Goal: Task Accomplishment & Management: Use online tool/utility

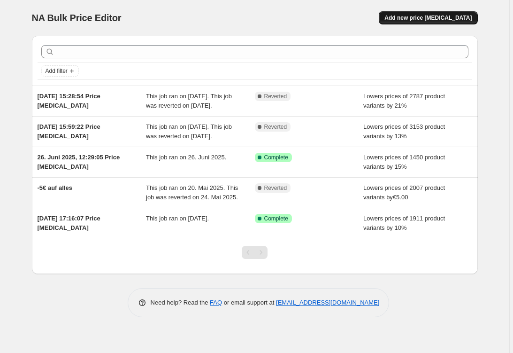
click at [430, 22] on button "Add new price [MEDICAL_DATA]" at bounding box center [428, 17] width 99 height 13
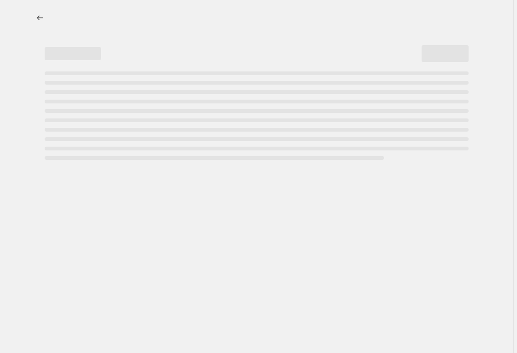
select select "percentage"
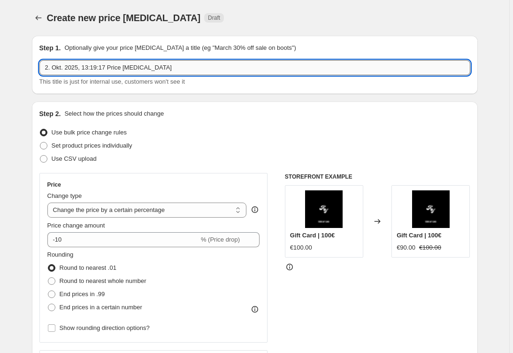
click at [163, 66] on input "2. Okt. 2025, 13:19:17 Price [MEDICAL_DATA]" at bounding box center [254, 67] width 431 height 15
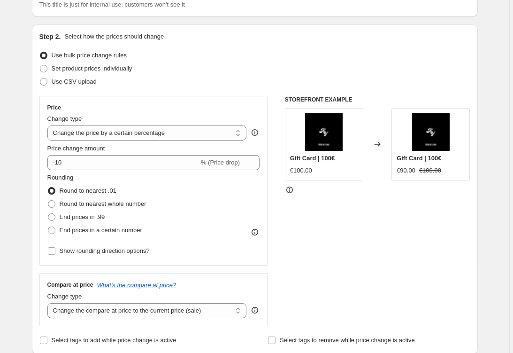
scroll to position [83, 0]
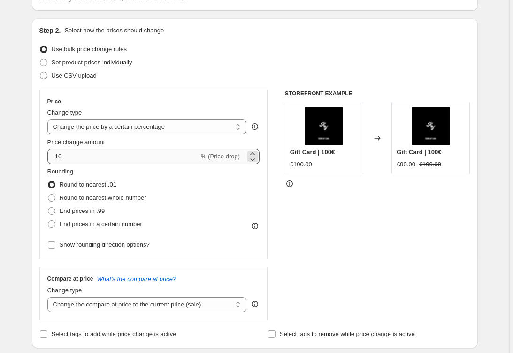
type input "kleine rabatt"
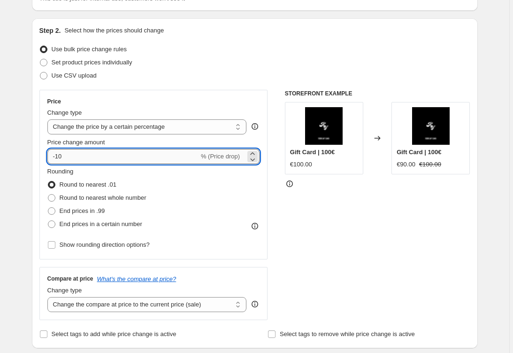
click at [129, 155] on input "-10" at bounding box center [123, 156] width 152 height 15
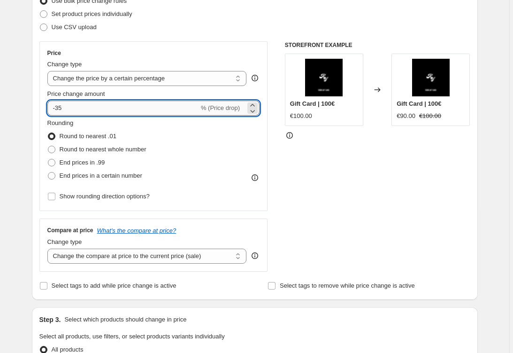
type input "-36"
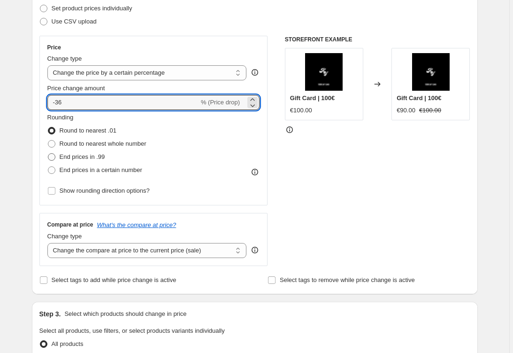
click at [98, 160] on span "End prices in .99" at bounding box center [83, 156] width 46 height 7
click at [48, 154] on input "End prices in .99" at bounding box center [48, 153] width 0 height 0
radio input "true"
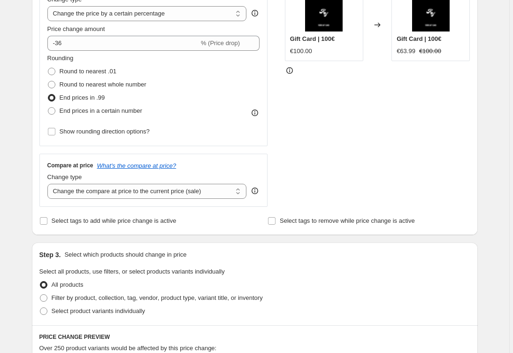
scroll to position [208, 0]
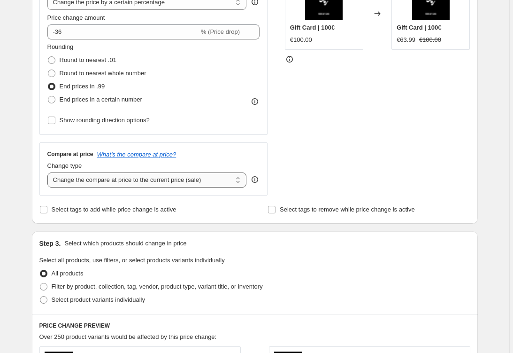
select select "no_change"
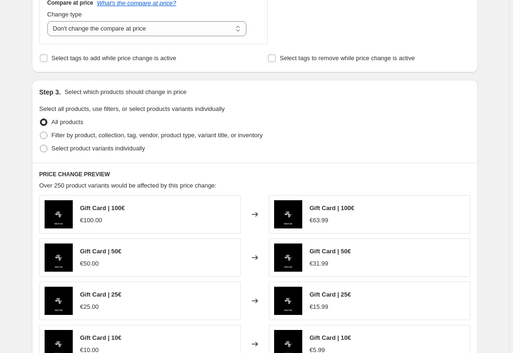
scroll to position [445, 0]
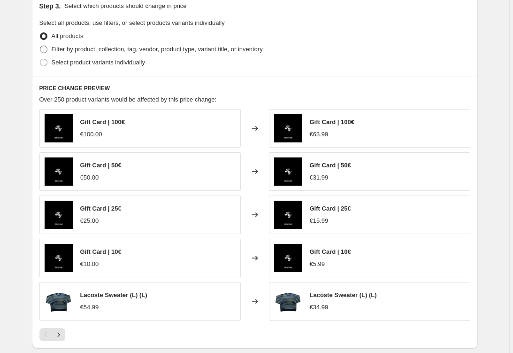
click at [96, 51] on span "Filter by product, collection, tag, vendor, product type, variant title, or inv…" at bounding box center [157, 49] width 211 height 7
click at [40, 46] on input "Filter by product, collection, tag, vendor, product type, variant title, or inv…" at bounding box center [40, 46] width 0 height 0
radio input "true"
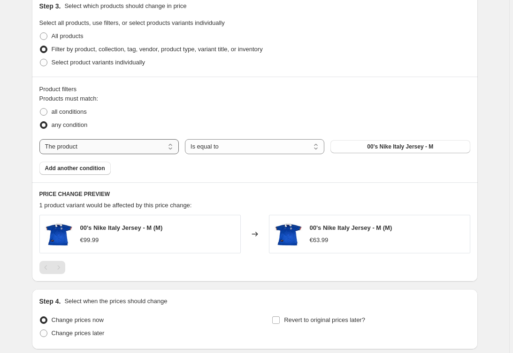
select select "collection"
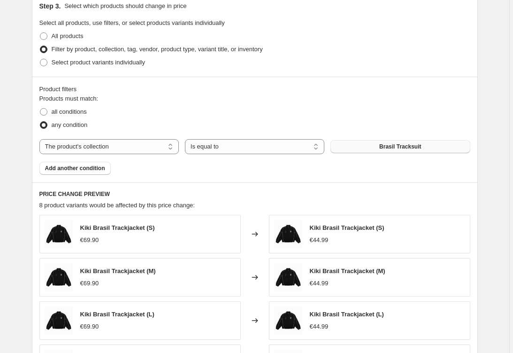
click at [362, 147] on button "Brasil Tracksuit" at bounding box center [400, 146] width 139 height 13
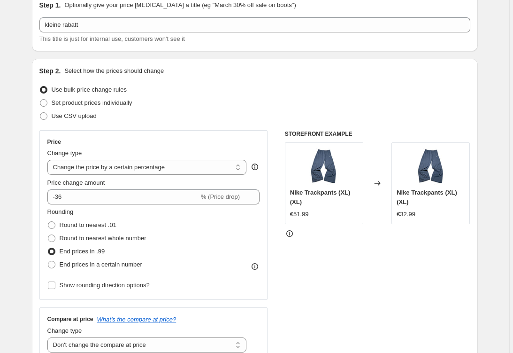
scroll to position [48, 0]
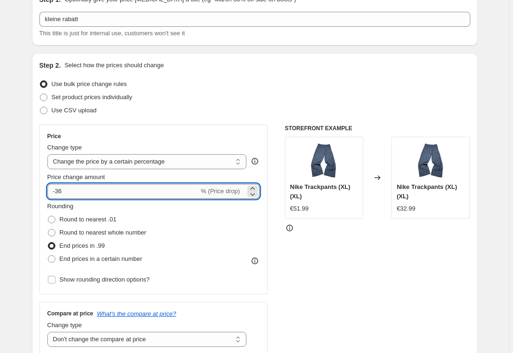
click at [131, 187] on input "-36" at bounding box center [123, 191] width 152 height 15
type input "-3"
click at [244, 78] on div "Use bulk price change rules" at bounding box center [254, 83] width 431 height 13
click at [141, 188] on input "-12" at bounding box center [123, 191] width 152 height 15
type input "-14"
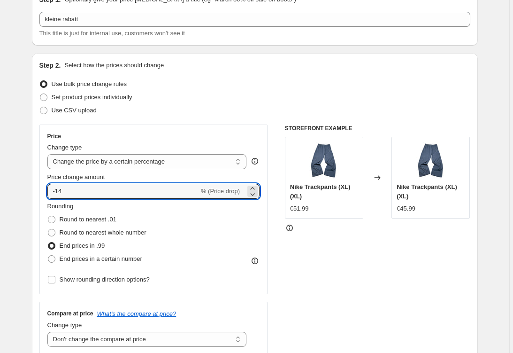
click at [250, 70] on div "Step 2. Select how the prices should change Use bulk price change rules Set pro…" at bounding box center [254, 218] width 431 height 315
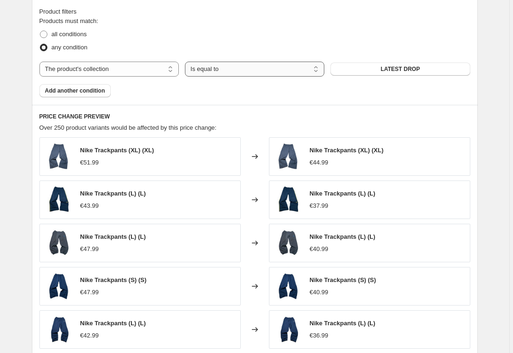
scroll to position [525, 0]
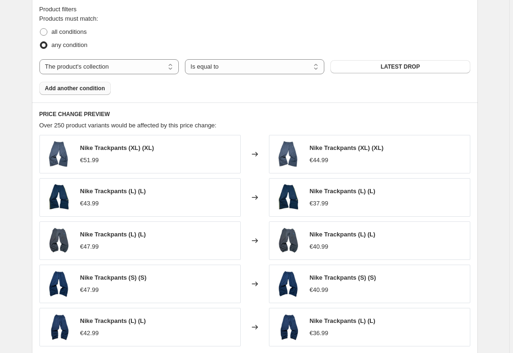
click at [86, 84] on button "Add another condition" at bounding box center [74, 88] width 71 height 13
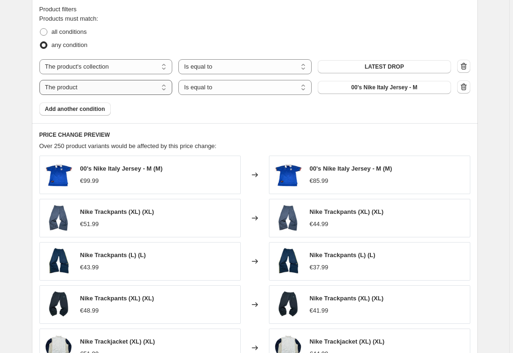
select select "title"
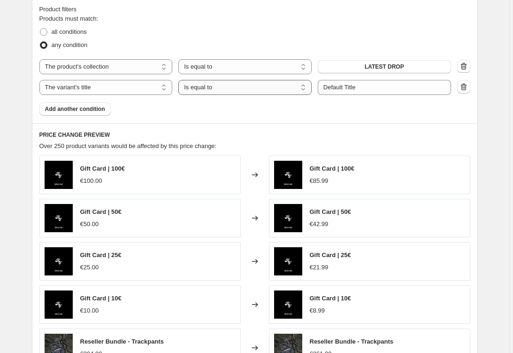
select select "not_equal"
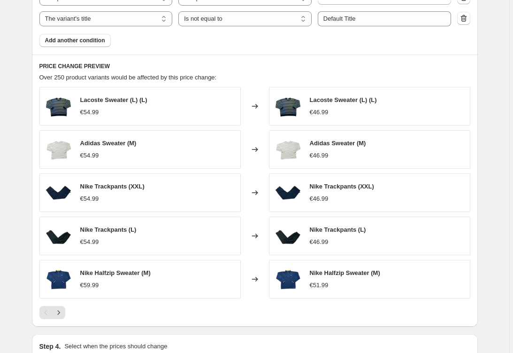
scroll to position [533, 0]
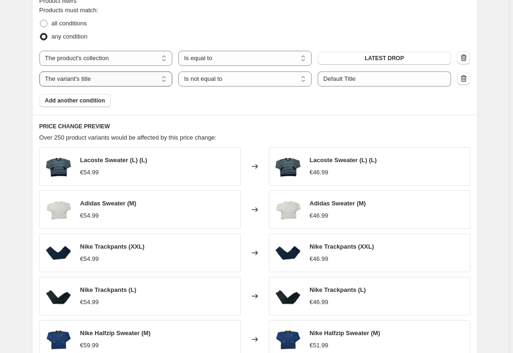
select select "inventory_quantity"
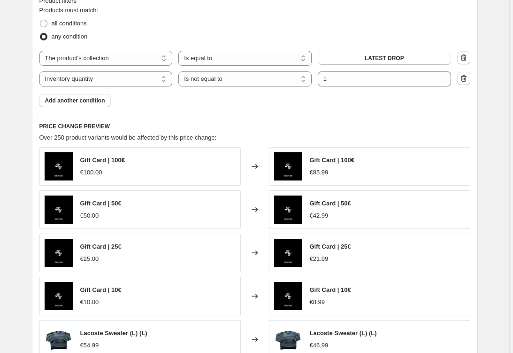
select select "equal"
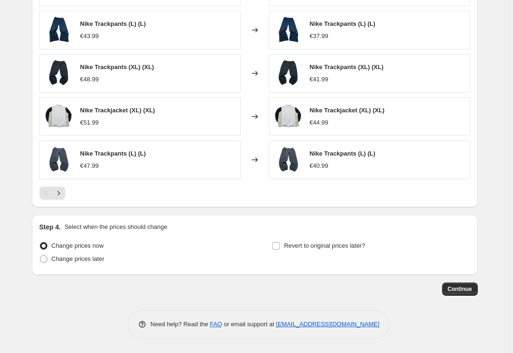
scroll to position [712, 0]
click at [356, 251] on label "Revert to original prices later?" at bounding box center [318, 245] width 93 height 13
click at [280, 249] on input "Revert to original prices later?" at bounding box center [276, 246] width 8 height 8
checkbox input "true"
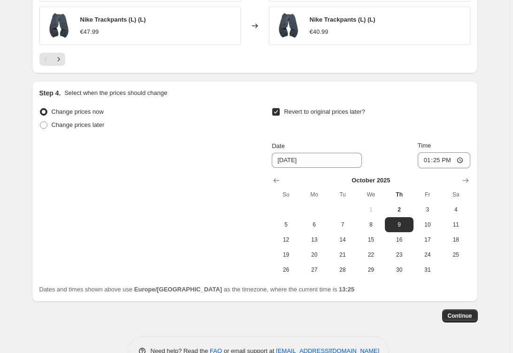
scroll to position [849, 0]
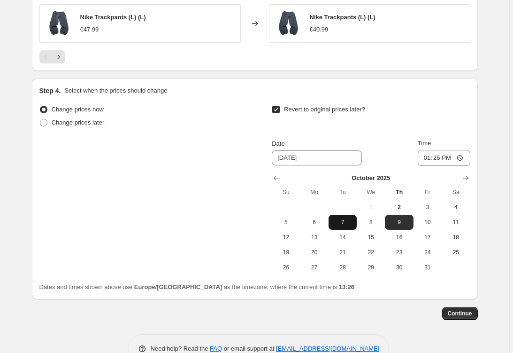
click at [336, 223] on span "7" at bounding box center [342, 222] width 21 height 8
type input "[DATE]"
click at [453, 317] on span "Continue" at bounding box center [460, 313] width 24 height 8
